Goal: Task Accomplishment & Management: Manage account settings

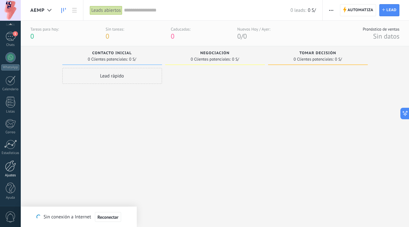
click at [12, 170] on div at bounding box center [10, 166] width 11 height 11
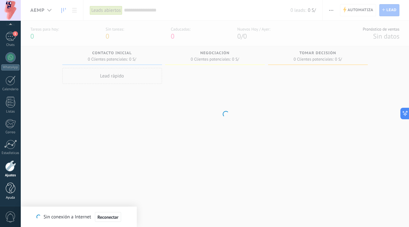
click at [10, 193] on div at bounding box center [11, 188] width 10 height 11
click at [112, 219] on span "Reconectar" at bounding box center [107, 217] width 21 height 4
click at [9, 165] on div at bounding box center [10, 166] width 11 height 11
click at [11, 186] on div at bounding box center [11, 188] width 10 height 11
click at [243, 92] on body ".abccls-1,.abccls-2{fill-rule:evenodd}.abccls-2{fill:#fff} .abfcls-1{fill:none}…" at bounding box center [204, 113] width 409 height 227
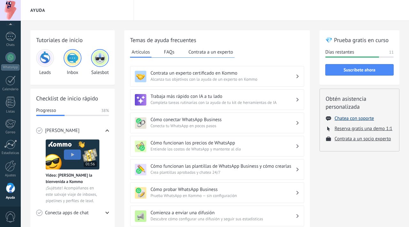
click at [339, 117] on button "Chatea con soporte" at bounding box center [353, 119] width 39 height 6
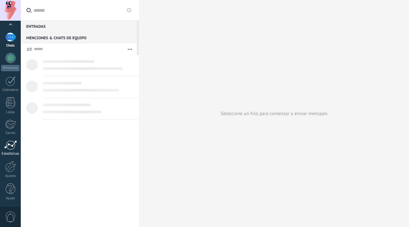
scroll to position [38, 0]
click at [11, 171] on div at bounding box center [10, 166] width 11 height 11
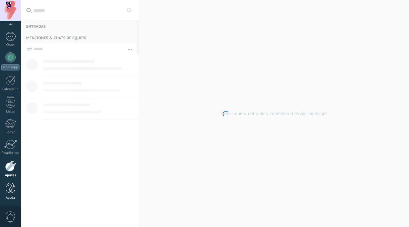
click at [12, 189] on div at bounding box center [11, 188] width 10 height 11
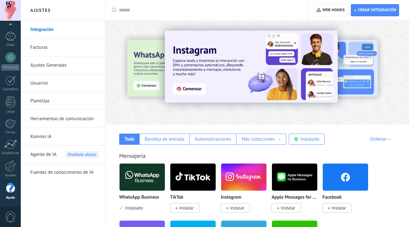
click at [9, 193] on div at bounding box center [11, 188] width 10 height 11
click at [11, 165] on div at bounding box center [10, 166] width 11 height 11
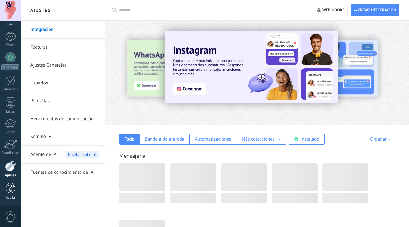
click at [11, 183] on div at bounding box center [11, 188] width 10 height 11
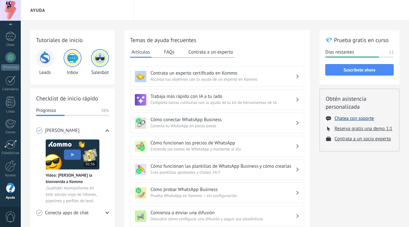
click at [353, 117] on button "Chatea con soporte" at bounding box center [353, 119] width 39 height 6
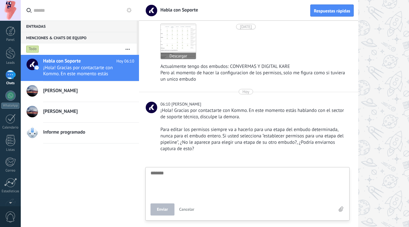
click at [168, 45] on img at bounding box center [178, 41] width 35 height 35
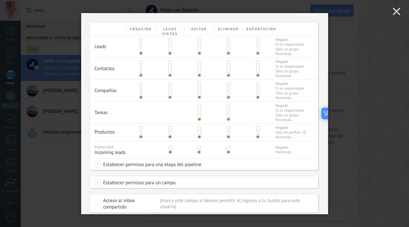
click at [395, 15] on icon "button" at bounding box center [396, 12] width 8 height 8
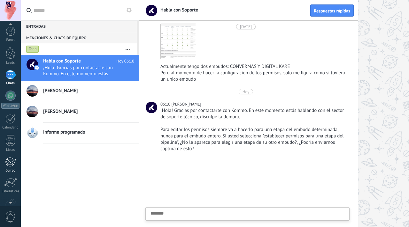
scroll to position [21, 0]
click at [10, 178] on div "Panel Leads Chats WhatsApp Clientes" at bounding box center [10, 115] width 21 height 218
click at [10, 186] on div at bounding box center [10, 183] width 11 height 11
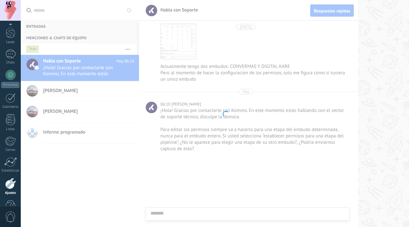
scroll to position [38, 0]
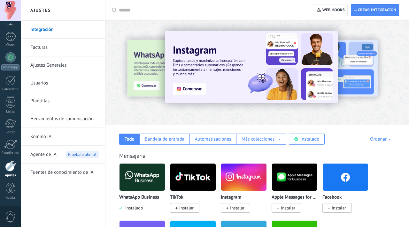
click at [70, 87] on link "Usuarios" at bounding box center [64, 83] width 68 height 18
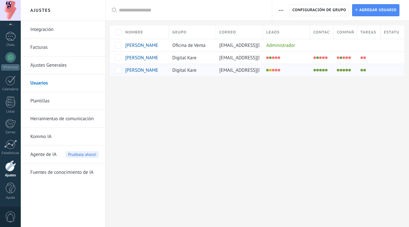
click at [135, 69] on span "vanesa" at bounding box center [142, 70] width 34 height 6
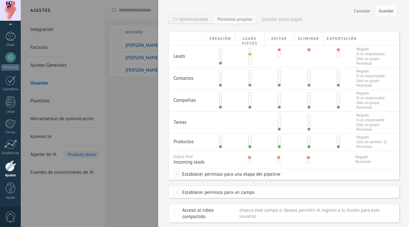
scroll to position [163, 0]
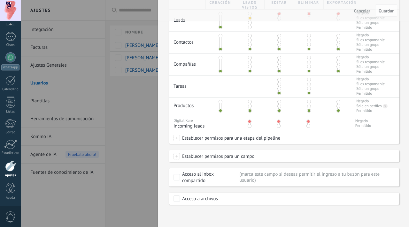
click at [176, 137] on span at bounding box center [176, 138] width 6 height 6
click at [196, 120] on label at bounding box center [221, 114] width 97 height 11
click at [205, 128] on label at bounding box center [221, 128] width 97 height 11
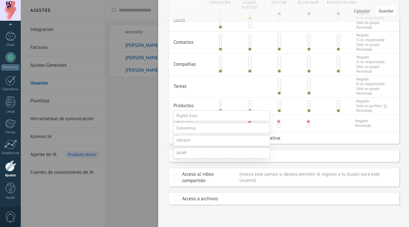
click at [204, 117] on label at bounding box center [221, 115] width 97 height 11
click at [191, 133] on label at bounding box center [221, 127] width 97 height 11
click at [192, 145] on label at bounding box center [221, 139] width 97 height 11
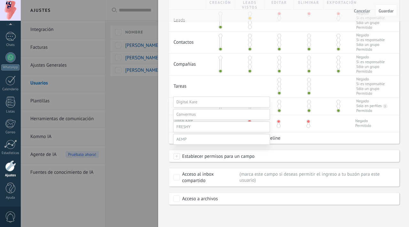
click at [0, 0] on label "Leads Entrantes" at bounding box center [0, 0] width 0 height 0
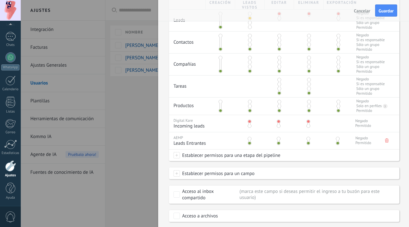
click at [250, 138] on span at bounding box center [249, 139] width 4 height 4
click at [180, 156] on span "Establecer permisos para una etapa del pipeline" at bounding box center [230, 155] width 100 height 11
click at [166, 169] on div at bounding box center [215, 77] width 388 height 227
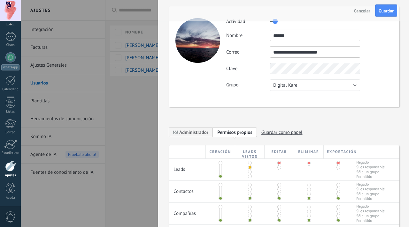
scroll to position [0, 0]
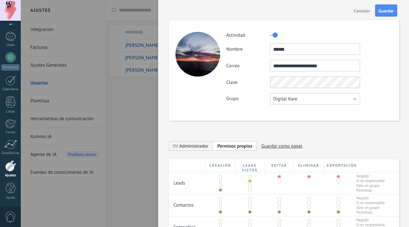
click at [300, 102] on button "Digital Kare" at bounding box center [315, 98] width 90 height 11
click at [254, 134] on div "**********" at bounding box center [284, 196] width 230 height 378
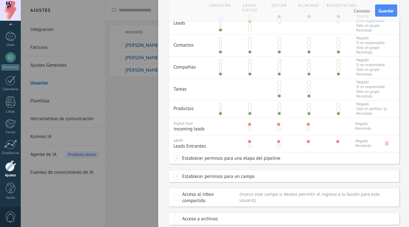
scroll to position [180, 0]
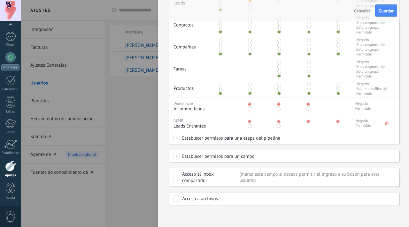
type textarea "*******"
